Goal: Task Accomplishment & Management: Manage account settings

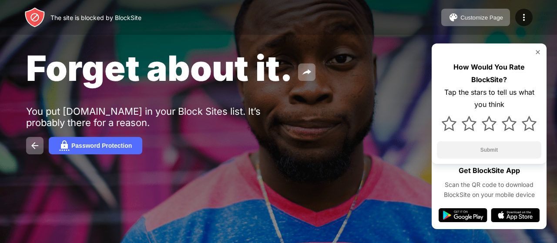
click at [264, 147] on div "Password Protection" at bounding box center [278, 145] width 505 height 17
click at [538, 50] on img at bounding box center [537, 52] width 7 height 7
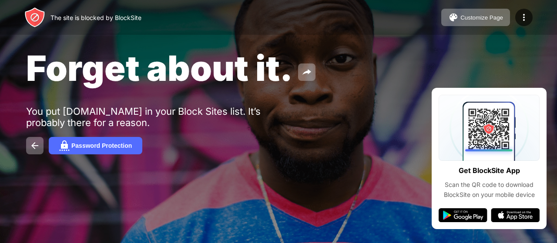
click at [404, 200] on div "Forget about it. You put crashbars.eu in your Block Sites list. It’s probably t…" at bounding box center [278, 100] width 557 height 201
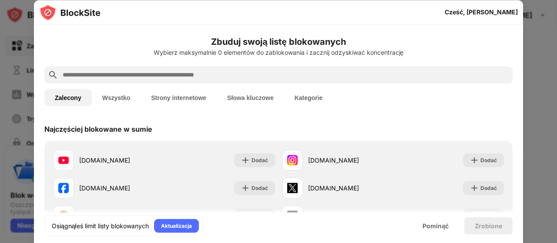
click at [183, 95] on font "Strony internetowe" at bounding box center [178, 97] width 55 height 7
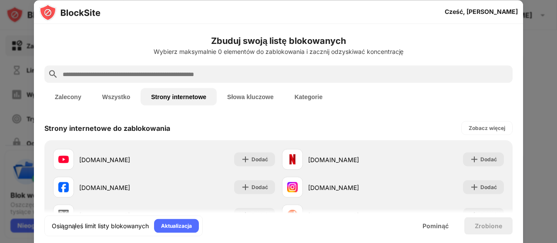
click at [543, 52] on div at bounding box center [278, 121] width 557 height 243
